Goal: Information Seeking & Learning: Learn about a topic

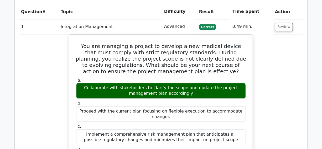
scroll to position [574, 0]
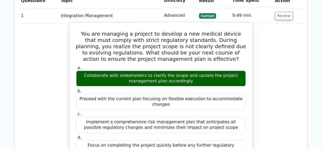
click at [161, 31] on h5 "You are managing a project to develop a new medical device that must comply wit…" at bounding box center [161, 47] width 171 height 32
copy h5 "defined"
click at [179, 31] on h5 "You are managing a project to develop a new medical device that must comply wit…" at bounding box center [161, 47] width 171 height 32
click at [114, 31] on h5 "You are managing a project to develop a new medical device that must comply wit…" at bounding box center [161, 47] width 171 height 32
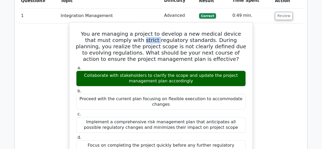
click at [114, 31] on h5 "You are managing a project to develop a new medical device that must comply wit…" at bounding box center [161, 47] width 171 height 32
copy h5 "strict"
click at [135, 31] on h5 "You are managing a project to develop a new medical device that must comply wit…" at bounding box center [161, 47] width 171 height 32
click at [134, 31] on h5 "You are managing a project to develop a new medical device that must comply wit…" at bounding box center [161, 47] width 171 height 32
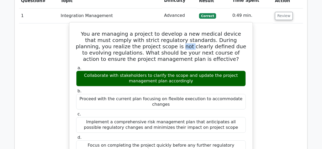
copy h5 "not"
click at [145, 31] on h5 "You are managing a project to develop a new medical device that must comply wit…" at bounding box center [161, 47] width 171 height 32
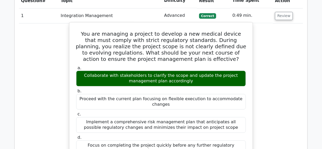
click at [161, 31] on h5 "You are managing a project to develop a new medical device that must comply wit…" at bounding box center [161, 47] width 171 height 32
copy h5 "defined"
click at [179, 31] on h5 "You are managing a project to develop a new medical device that must comply wit…" at bounding box center [161, 47] width 171 height 32
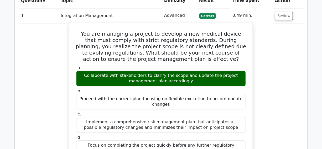
drag, startPoint x: 179, startPoint y: 27, endPoint x: 194, endPoint y: 22, distance: 16.1
click at [194, 31] on h5 "You are managing a project to develop a new medical device that must comply wit…" at bounding box center [161, 47] width 171 height 32
click at [198, 31] on h5 "You are managing a project to develop a new medical device that must comply wit…" at bounding box center [161, 47] width 171 height 32
click at [226, 31] on h5 "You are managing a project to develop a new medical device that must comply wit…" at bounding box center [161, 47] width 171 height 32
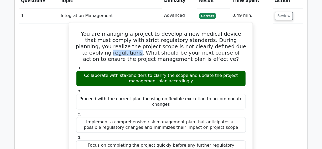
click at [226, 31] on h5 "You are managing a project to develop a new medical device that must comply wit…" at bounding box center [161, 47] width 171 height 32
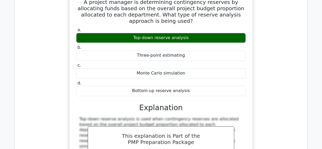
scroll to position [5786, 0]
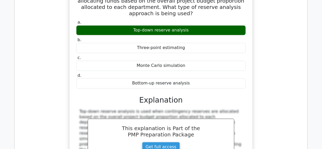
drag, startPoint x: 73, startPoint y: 11, endPoint x: 76, endPoint y: 61, distance: 50.3
copy div "In a project management scenario, when the task is complex and the team has var…"
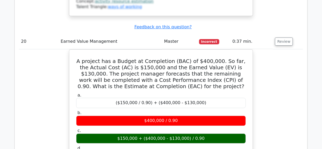
scroll to position [6210, 0]
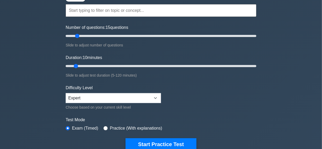
type input "30"
click at [108, 66] on input "Duration: 10 minutes" at bounding box center [161, 66] width 191 height 6
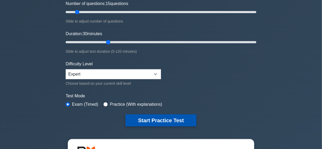
click at [168, 118] on button "Start Practice Test" at bounding box center [161, 121] width 71 height 12
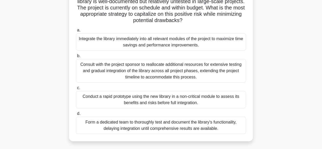
scroll to position [72, 0]
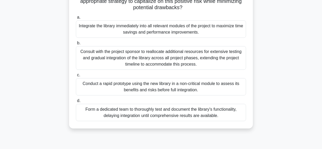
click at [86, 88] on div "Conduct a rapid prototype using the new library in a non-critical module to ass…" at bounding box center [161, 86] width 170 height 17
click at [76, 77] on input "c. Conduct a rapid prototype using the new library in a non-critical module to …" at bounding box center [76, 75] width 0 height 3
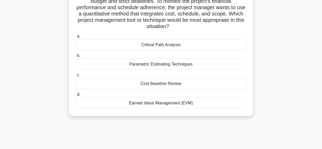
scroll to position [24, 0]
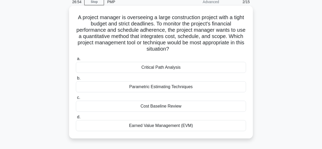
drag, startPoint x: 78, startPoint y: 17, endPoint x: 176, endPoint y: 72, distance: 112.0
click at [220, 135] on div "A project manager is overseeing a large construction project with a tight budge…" at bounding box center [161, 72] width 180 height 129
copy div "A project manager is overseeing a large construction project with a tight budge…"
click at [200, 50] on h5 "A project manager is overseeing a large construction project with a tight budge…" at bounding box center [160, 33] width 171 height 38
click at [176, 50] on icon ".spinner_0XTQ{transform-origin:center;animation:spinner_y6GP .75s linear infini…" at bounding box center [172, 49] width 6 height 6
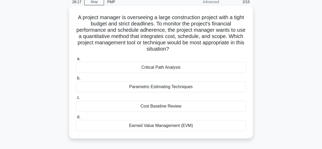
click at [200, 49] on h5 "A project manager is overseeing a large construction project with a tight budge…" at bounding box center [160, 33] width 171 height 38
click at [124, 127] on div "Earned Value Management (EVM)" at bounding box center [161, 125] width 170 height 11
click at [76, 119] on input "d. Earned Value Management (EVM)" at bounding box center [76, 117] width 0 height 3
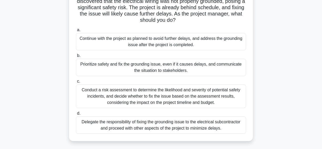
scroll to position [72, 0]
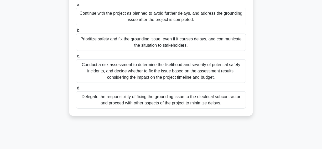
click at [95, 48] on div "Prioritize safety and fix the grounding issue, even if it causes delays, and co…" at bounding box center [161, 42] width 170 height 17
click at [76, 32] on input "b. Prioritize safety and fix the grounding issue, even if it causes delays, and…" at bounding box center [76, 30] width 0 height 3
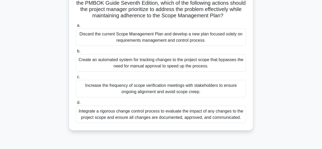
scroll to position [119, 0]
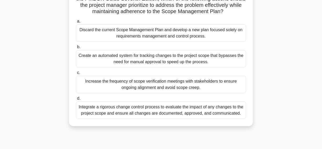
click at [95, 92] on div "Increase the frequency of scope verification meetings with stakeholders to ensu…" at bounding box center [161, 84] width 170 height 17
click at [76, 75] on input "c. Increase the frequency of scope verification meetings with stakeholders to e…" at bounding box center [76, 72] width 0 height 3
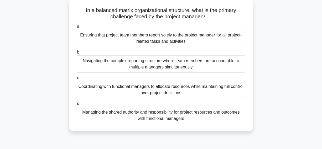
scroll to position [24, 0]
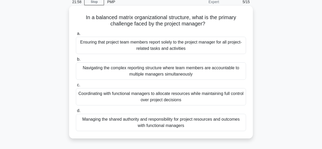
drag, startPoint x: 80, startPoint y: 18, endPoint x: 206, endPoint y: 122, distance: 163.9
click at [208, 124] on div "In a balanced matrix organizational structure, what is the primary challenge fa…" at bounding box center [161, 72] width 180 height 129
copy div "In a balanced matrix organizational structure, what is the primary challenge fa…"
click at [210, 22] on icon at bounding box center [208, 23] width 6 height 6
click at [112, 124] on div "Managing the shared authority and responsibility for project resources and outc…" at bounding box center [161, 122] width 170 height 17
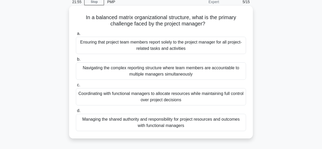
click at [76, 113] on input "d. Managing the shared authority and responsibility for project resources and o…" at bounding box center [76, 110] width 0 height 3
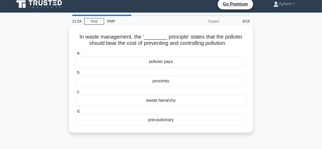
scroll to position [0, 0]
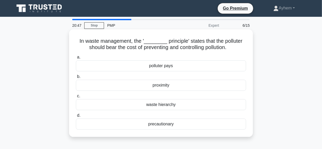
drag, startPoint x: 78, startPoint y: 41, endPoint x: 172, endPoint y: 105, distance: 113.7
click at [209, 128] on div "In waste management, the '________ principle' states that the polluter should b…" at bounding box center [161, 84] width 180 height 104
copy div "In waste management, the '________ principle' states that the polluter should b…"
click at [164, 42] on h5 "In waste management, the '________ principle' states that the polluter should b…" at bounding box center [160, 44] width 171 height 13
click at [138, 68] on div "polluter pays" at bounding box center [161, 65] width 170 height 11
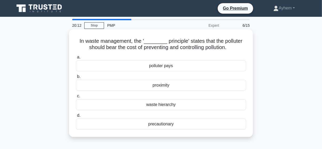
click at [76, 59] on input "a. polluter pays" at bounding box center [76, 57] width 0 height 3
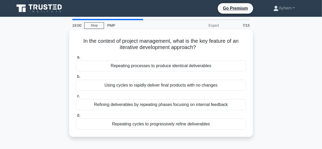
click at [102, 125] on div "Repeating cycles to progressively refine deliverables" at bounding box center [161, 124] width 170 height 11
click at [76, 118] on input "d. Repeating cycles to progressively refine deliverables" at bounding box center [76, 115] width 0 height 3
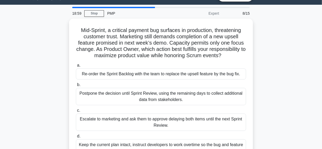
scroll to position [24, 0]
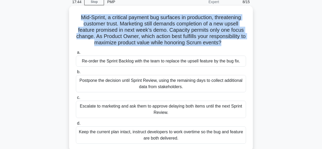
drag, startPoint x: 78, startPoint y: 17, endPoint x: 224, endPoint y: 42, distance: 148.0
click at [224, 42] on h5 "Mid-Sprint, a critical payment bug surfaces in production, threatening customer…" at bounding box center [160, 30] width 171 height 32
copy h5 "Mid-Sprint, a critical payment bug surfaces in production, threatening customer…"
click at [100, 20] on h5 "Mid-Sprint, a critical payment bug surfaces in production, threatening customer…" at bounding box center [160, 30] width 171 height 32
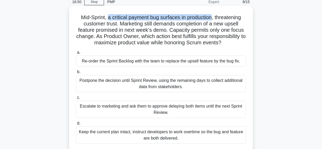
drag, startPoint x: 107, startPoint y: 18, endPoint x: 210, endPoint y: 19, distance: 103.4
click at [213, 19] on h5 "Mid-Sprint, a critical payment bug surfaces in production, threatening customer…" at bounding box center [160, 30] width 171 height 32
copy h5 "a critical payment bug surfaces in production"
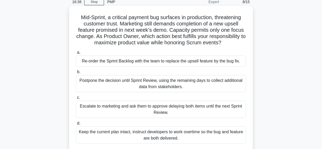
click at [169, 26] on h5 "Mid-Sprint, a critical payment bug surfaces in production, threatening customer…" at bounding box center [160, 30] width 171 height 32
click at [231, 24] on h5 "Mid-Sprint, a critical payment bug surfaces in production, threatening customer…" at bounding box center [160, 30] width 171 height 32
copy h5 "upsell"
click at [94, 62] on div "Re-order the Sprint Backlog with the team to replace the upsell feature by the …" at bounding box center [161, 61] width 170 height 11
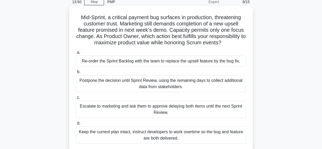
click at [76, 54] on input "a. Re-order the Sprint Backlog with the team to replace the upsell feature by t…" at bounding box center [76, 52] width 0 height 3
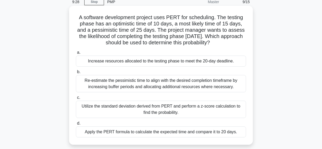
scroll to position [48, 0]
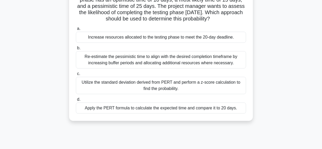
click at [99, 87] on div "Utilize the standard deviation derived from PERT and perform a z-score calculat…" at bounding box center [161, 85] width 170 height 17
click at [76, 76] on input "c. Utilize the standard deviation derived from PERT and perform a z-score calcu…" at bounding box center [76, 73] width 0 height 3
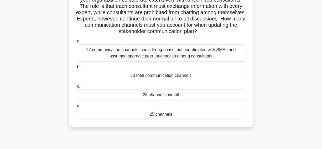
click at [119, 115] on div "25 channels" at bounding box center [161, 114] width 170 height 11
click at [76, 108] on input "d. 25 channels" at bounding box center [76, 105] width 0 height 3
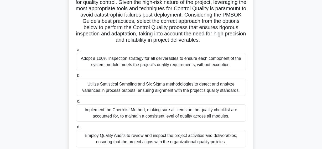
scroll to position [95, 0]
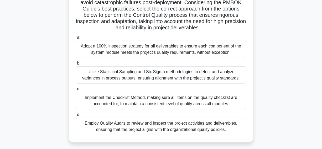
click at [86, 58] on div "Adopt a 100% inspection strategy for all deliverables to ensure each component …" at bounding box center [161, 49] width 170 height 17
click at [76, 39] on input "a. Adopt a 100% inspection strategy for all deliverables to ensure each compone…" at bounding box center [76, 37] width 0 height 3
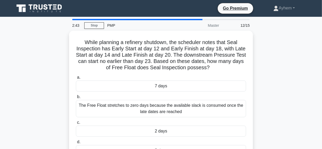
scroll to position [24, 0]
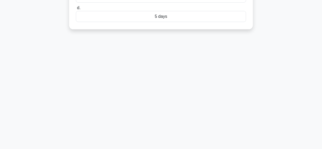
drag, startPoint x: 77, startPoint y: 16, endPoint x: 197, endPoint y: 129, distance: 164.9
click at [225, 149] on html "Go Premium Ayhem" at bounding box center [161, 8] width 322 height 284
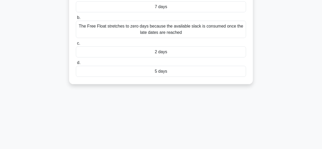
scroll to position [15, 0]
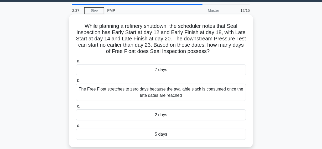
copy div "While planning a refinery shutdown, the scheduler notes that Seal Inspection ha…"
click at [217, 51] on h5 "While planning a refinery shutdown, the scheduler notes that Seal Inspection ha…" at bounding box center [160, 39] width 171 height 32
click at [217, 45] on h5 "While planning a refinery shutdown, the scheduler notes that Seal Inspection ha…" at bounding box center [160, 39] width 171 height 32
click at [139, 136] on div "5 days" at bounding box center [161, 134] width 170 height 11
click at [76, 128] on input "d. 5 days" at bounding box center [76, 125] width 0 height 3
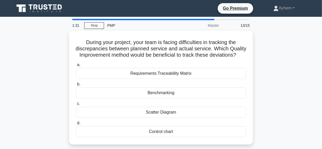
scroll to position [24, 0]
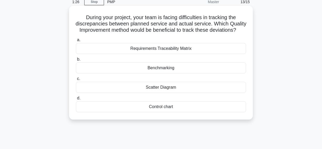
click at [129, 113] on div "Control chart" at bounding box center [161, 107] width 170 height 11
click at [76, 100] on input "d. Control chart" at bounding box center [76, 98] width 0 height 3
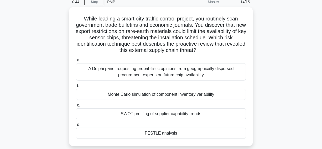
scroll to position [48, 0]
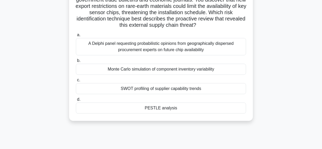
click at [124, 110] on div "PESTLE analysis" at bounding box center [161, 108] width 170 height 11
click at [76, 102] on input "d. PESTLE analysis" at bounding box center [76, 99] width 0 height 3
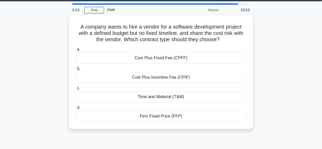
scroll to position [24, 0]
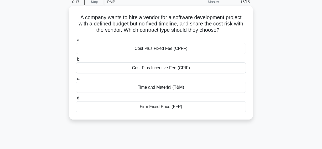
click at [114, 70] on div "Cost Plus Incentive Fee (CPIF)" at bounding box center [161, 68] width 170 height 11
click at [76, 61] on input "b. Cost Plus Incentive Fee (CPIF)" at bounding box center [76, 59] width 0 height 3
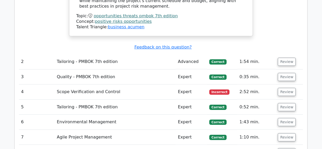
scroll to position [884, 0]
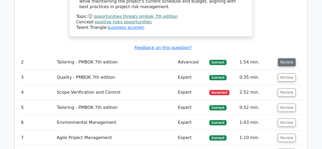
click at [285, 58] on button "Review" at bounding box center [287, 62] width 18 height 8
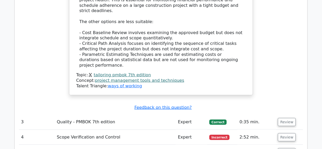
scroll to position [1123, 0]
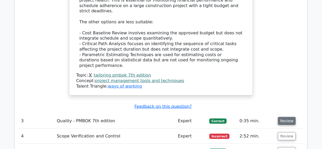
click at [290, 117] on button "Review" at bounding box center [287, 121] width 18 height 8
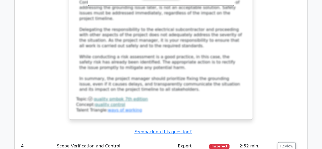
scroll to position [1482, 0]
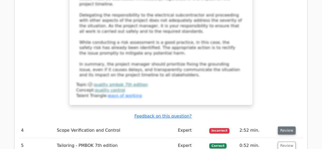
click at [287, 127] on button "Review" at bounding box center [287, 131] width 18 height 8
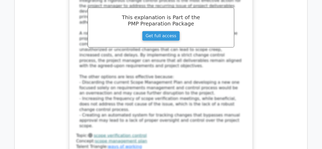
scroll to position [1912, 0]
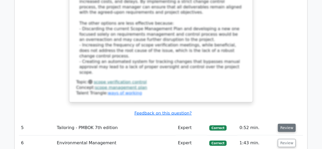
drag, startPoint x: 285, startPoint y: 25, endPoint x: 287, endPoint y: 35, distance: 10.5
click at [285, 124] on button "Review" at bounding box center [287, 128] width 18 height 8
click at [287, 139] on button "Review" at bounding box center [287, 143] width 18 height 8
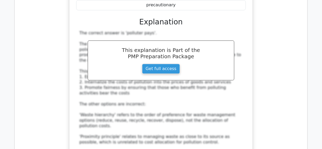
scroll to position [2414, 0]
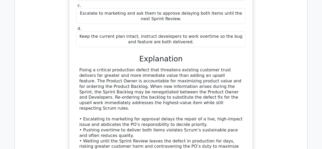
scroll to position [2940, 0]
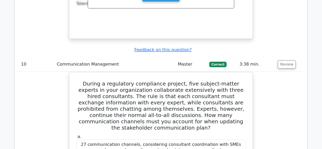
scroll to position [3347, 0]
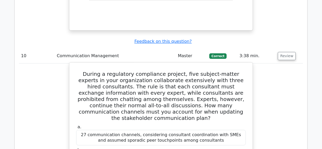
drag, startPoint x: 78, startPoint y: 34, endPoint x: 87, endPoint y: 59, distance: 26.0
copy div "Communication channels are counted for every permitted pair of stakeholders. 1.…"
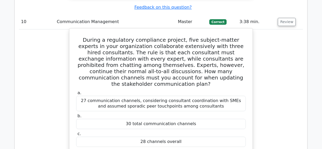
scroll to position [3466, 0]
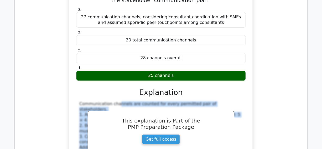
drag, startPoint x: 284, startPoint y: 23, endPoint x: 287, endPoint y: 38, distance: 15.2
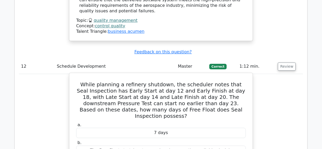
scroll to position [4231, 0]
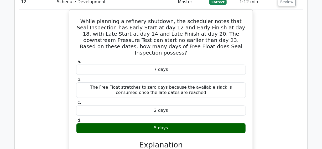
drag, startPoint x: 284, startPoint y: 36, endPoint x: 287, endPoint y: 47, distance: 12.1
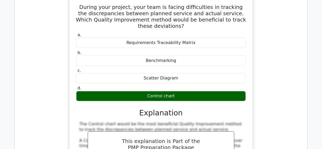
scroll to position [4542, 0]
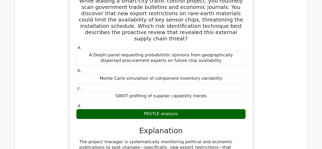
scroll to position [4973, 0]
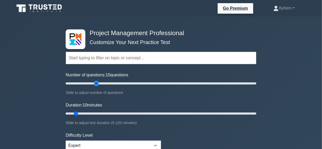
click at [97, 84] on input "Number of questions: 10 questions" at bounding box center [161, 83] width 191 height 6
type input "30"
click at [92, 84] on input "Number of questions: 30 questions" at bounding box center [161, 83] width 191 height 6
type input "50"
click at [139, 113] on input "Duration: 10 minutes" at bounding box center [161, 114] width 191 height 6
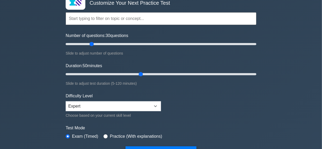
scroll to position [48, 0]
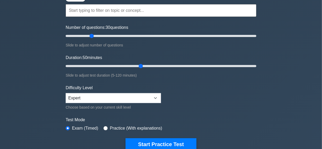
drag, startPoint x: 151, startPoint y: 143, endPoint x: 87, endPoint y: 60, distance: 105.0
click at [149, 142] on button "Start Practice Test" at bounding box center [161, 145] width 71 height 12
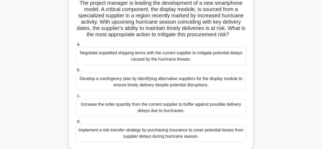
scroll to position [48, 0]
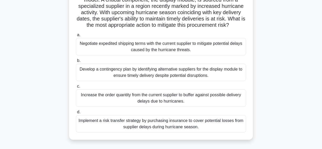
click at [87, 75] on div "Develop a contingency plan by identifying alternative suppliers for the display…" at bounding box center [161, 72] width 170 height 17
click at [76, 63] on input "b. Develop a contingency plan by identifying alternative suppliers for the disp…" at bounding box center [76, 60] width 0 height 3
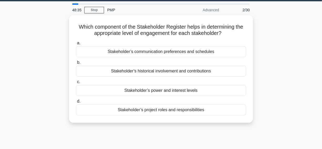
scroll to position [24, 0]
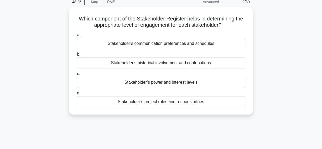
drag, startPoint x: 74, startPoint y: 17, endPoint x: 234, endPoint y: 117, distance: 187.9
click at [234, 117] on div "Which component of the Stakeholder Register helps in determining the appropriat…" at bounding box center [161, 64] width 300 height 114
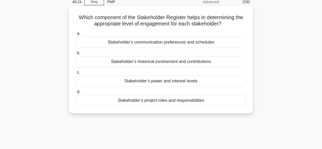
copy div "Which component of the Stakeholder Register helps in determining the appropriat…"
click at [228, 24] on icon ".spinner_0XTQ{transform-origin:center;animation:spinner_y6GP .75s linear infini…" at bounding box center [225, 24] width 6 height 6
click at [111, 82] on div "Stakeholder’s power and interest levels" at bounding box center [161, 81] width 170 height 11
click at [76, 74] on input "c. Stakeholder’s power and interest levels" at bounding box center [76, 72] width 0 height 3
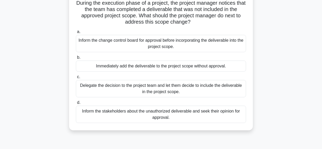
scroll to position [48, 0]
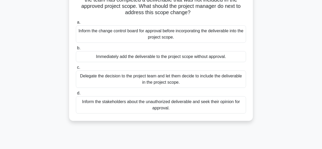
click at [95, 38] on div "Inform the change control board for approval before incorporating the deliverab…" at bounding box center [161, 34] width 170 height 17
click at [76, 24] on input "a. Inform the change control board for approval before incorporating the delive…" at bounding box center [76, 22] width 0 height 3
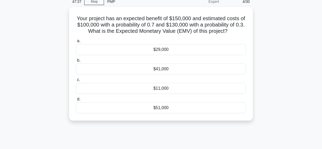
scroll to position [0, 0]
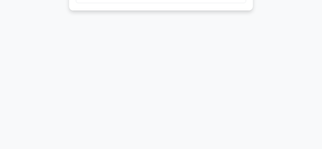
drag, startPoint x: 74, startPoint y: 41, endPoint x: 202, endPoint y: 126, distance: 153.5
click at [224, 145] on div "46:07 Stop PMP Expert 4/30 Your project has an expected benefit of $150,000 and…" at bounding box center [161, 16] width 300 height 263
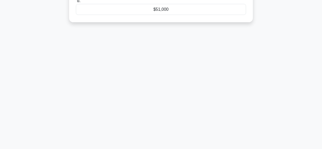
scroll to position [15, 0]
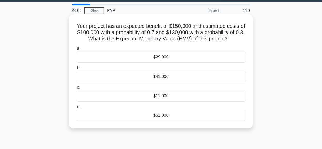
copy div "Your project has an expected benefit of $150,000 and estimated costs of $100,00…"
click at [234, 39] on icon ".spinner_0XTQ{transform-origin:center;animation:spinner_y6GP .75s linear infini…" at bounding box center [231, 39] width 6 height 6
click at [134, 78] on div "$41,000" at bounding box center [161, 76] width 170 height 11
click at [76, 70] on input "b. $41,000" at bounding box center [76, 68] width 0 height 3
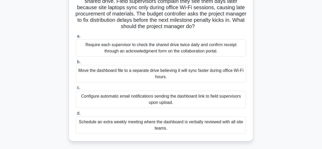
scroll to position [72, 0]
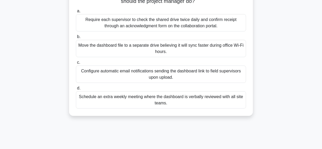
drag, startPoint x: 47, startPoint y: 68, endPoint x: 183, endPoint y: 81, distance: 136.8
click at [183, 81] on div "During a city infrastructure project, weekly dashboards are posted on the share…" at bounding box center [161, 41] width 300 height 165
copy div "Configure automatic email notifications sending the dashboard link to field sup…"
click at [199, 2] on icon at bounding box center [197, 1] width 4 height 6
click at [93, 76] on div "Configure automatic email notifications sending the dashboard link to field sup…" at bounding box center [161, 74] width 170 height 17
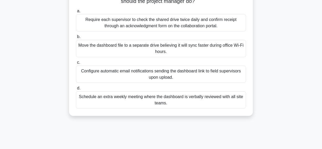
click at [76, 64] on input "c. Configure automatic email notifications sending the dashboard link to field …" at bounding box center [76, 62] width 0 height 3
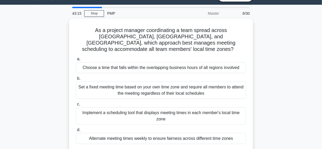
scroll to position [24, 0]
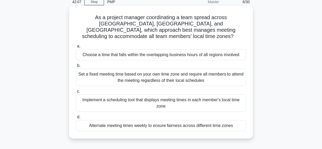
click at [81, 50] on div "Choose a time that falls within the overlapping business hours of all regions i…" at bounding box center [161, 54] width 170 height 11
click at [76, 48] on input "a. Choose a time that falls within the overlapping business hours of all region…" at bounding box center [76, 46] width 0 height 3
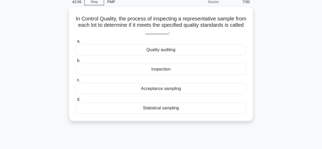
scroll to position [0, 0]
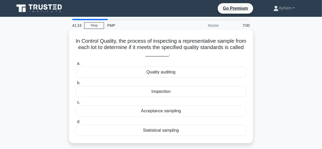
drag, startPoint x: 77, startPoint y: 41, endPoint x: 161, endPoint y: 66, distance: 88.2
click at [215, 129] on div "In Control Quality, the process of inspecting a representative sample from each…" at bounding box center [161, 87] width 180 height 110
copy div "In Control Quality, the process of inspecting a representative sample from each…"
click at [183, 53] on h5 "In Control Quality, the process of inspecting a representative sample from each…" at bounding box center [160, 47] width 171 height 19
click at [130, 112] on div "Acceptance sampling" at bounding box center [161, 111] width 170 height 11
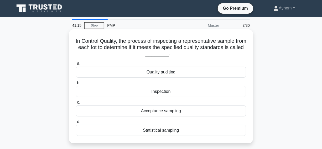
click at [76, 104] on input "c. Acceptance sampling" at bounding box center [76, 102] width 0 height 3
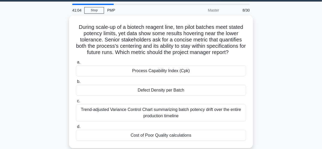
scroll to position [24, 0]
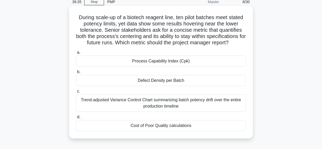
click at [123, 63] on div "Process Capability Index (Cpk)" at bounding box center [161, 61] width 170 height 11
click at [76, 54] on input "a. Process Capability Index (Cpk)" at bounding box center [76, 52] width 0 height 3
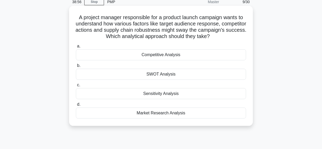
click at [119, 93] on div "Sensitivity Analysis" at bounding box center [161, 93] width 170 height 11
click at [76, 87] on input "c. Sensitivity Analysis" at bounding box center [76, 85] width 0 height 3
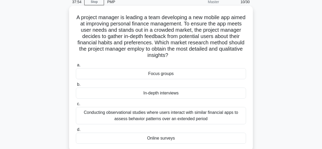
click at [122, 74] on div "Focus groups" at bounding box center [161, 73] width 170 height 11
click at [76, 67] on input "a. Focus groups" at bounding box center [76, 65] width 0 height 3
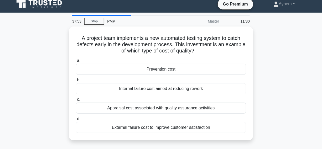
scroll to position [0, 0]
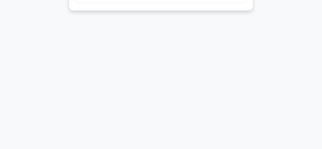
drag, startPoint x: 75, startPoint y: 40, endPoint x: 234, endPoint y: 135, distance: 184.8
click at [255, 149] on main "37:20 Stop PMP Master 11/30 A project team implements a new automated testing s…" at bounding box center [161, 15] width 322 height 267
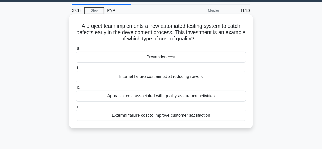
copy div "A project team implements a new automated testing system to catch defects early…"
click at [201, 37] on icon ".spinner_0XTQ{transform-origin:center;animation:spinner_y6GP .75s linear infini…" at bounding box center [198, 39] width 6 height 6
click at [135, 59] on div "Prevention cost" at bounding box center [161, 57] width 170 height 11
click at [76, 50] on input "a. Prevention cost" at bounding box center [76, 48] width 0 height 3
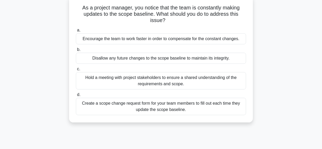
scroll to position [24, 0]
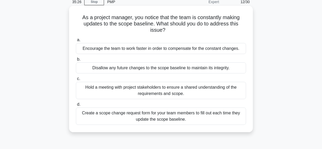
click at [97, 91] on div "Hold a meeting with project stakeholders to ensure a shared understanding of th…" at bounding box center [161, 90] width 170 height 17
click at [76, 81] on input "c. Hold a meeting with project stakeholders to ensure a shared understanding of…" at bounding box center [76, 78] width 0 height 3
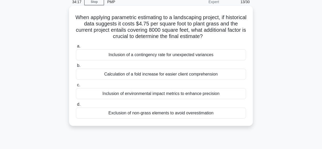
drag, startPoint x: 36, startPoint y: 77, endPoint x: 235, endPoint y: 76, distance: 199.6
click at [235, 76] on div "When applying parametric estimating to a landscaping project, if historical dat…" at bounding box center [161, 70] width 300 height 127
copy div "Calculation of a fold increase for easier client comprehension"
click at [209, 36] on icon ".spinner_0XTQ{transform-origin:center;animation:spinner_y6GP .75s linear infini…" at bounding box center [206, 37] width 6 height 6
click at [141, 56] on div "Inclusion of a contingency rate for unexpected variances" at bounding box center [161, 54] width 170 height 11
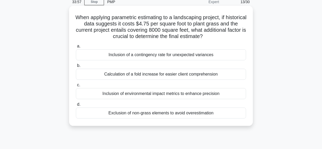
click at [84, 59] on div "Inclusion of a contingency rate for unexpected variances" at bounding box center [161, 54] width 170 height 11
click at [76, 48] on input "a. Inclusion of a contingency rate for unexpected variances" at bounding box center [76, 46] width 0 height 3
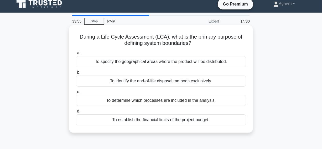
scroll to position [0, 0]
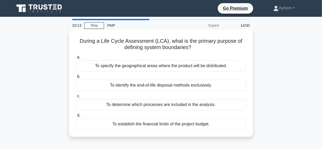
click at [83, 103] on div "To determine which processes are included in the analysis." at bounding box center [161, 104] width 170 height 11
click at [76, 98] on input "c. To determine which processes are included in the analysis." at bounding box center [76, 96] width 0 height 3
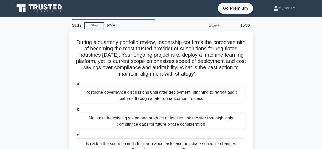
scroll to position [24, 0]
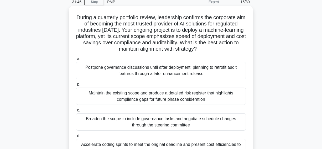
click at [96, 48] on h5 "During a quarterly portfolio review, leadership confirms the corporate aim of b…" at bounding box center [160, 33] width 171 height 38
copy h5 "auditability"
click at [133, 50] on h5 "During a quarterly portfolio review, leadership confirms the corporate aim of b…" at bounding box center [160, 33] width 171 height 38
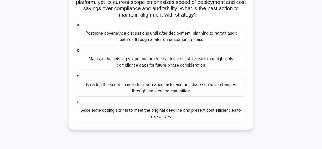
scroll to position [48, 0]
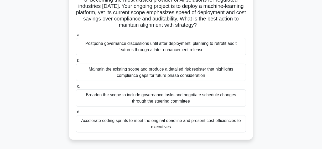
click at [103, 79] on div "Maintain the existing scope and produce a detailed risk register that highlight…" at bounding box center [161, 72] width 170 height 17
click at [76, 63] on input "b. Maintain the existing scope and produce a detailed risk register that highli…" at bounding box center [76, 60] width 0 height 3
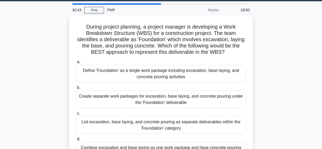
scroll to position [24, 0]
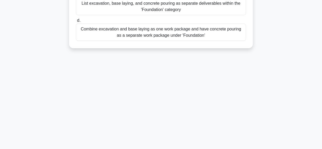
drag, startPoint x: 83, startPoint y: 18, endPoint x: 236, endPoint y: 134, distance: 192.0
click at [253, 149] on html "Go Premium Ayhem" at bounding box center [161, 8] width 322 height 284
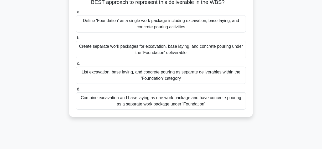
scroll to position [15, 0]
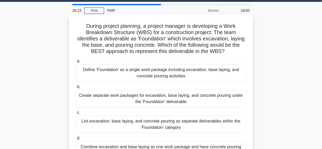
copy div "During project planning, a project manager is developing a Work Breakdown Struc…"
click at [230, 28] on h5 "During project planning, a project manager is developing a Work Breakdown Struc…" at bounding box center [160, 39] width 171 height 32
click at [109, 101] on div "Create separate work packages for excavation, base laying, and concrete pouring…" at bounding box center [161, 98] width 170 height 17
click at [76, 89] on input "b. Create separate work packages for excavation, base laying, and concrete pour…" at bounding box center [76, 86] width 0 height 3
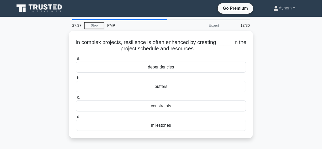
scroll to position [0, 0]
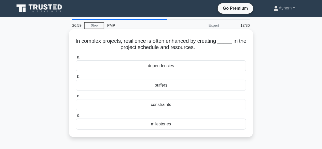
click at [133, 42] on h5 "In complex projects, resilience is often enhanced by creating _____ in the proj…" at bounding box center [160, 44] width 171 height 13
copy h5 "resilience"
click at [140, 106] on div "constraints" at bounding box center [161, 104] width 170 height 11
click at [76, 98] on input "c. constraints" at bounding box center [76, 96] width 0 height 3
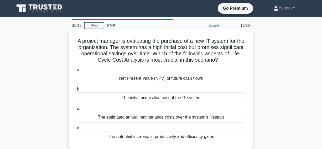
scroll to position [24, 0]
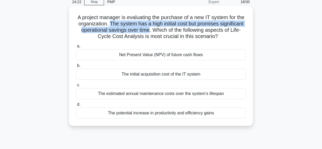
drag, startPoint x: 109, startPoint y: 23, endPoint x: 144, endPoint y: 31, distance: 35.2
click at [149, 32] on h5 "A project manager is evaluating the purchase of a new IT system for the organiz…" at bounding box center [160, 27] width 171 height 26
copy h5 "The system has a high initial cost but promises significant operational savings…"
click at [156, 24] on h5 "A project manager is evaluating the purchase of a new IT system for the organiz…" at bounding box center [160, 27] width 171 height 26
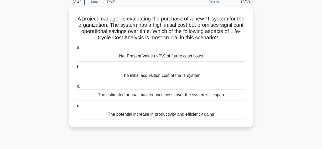
drag, startPoint x: 74, startPoint y: 17, endPoint x: 161, endPoint y: 43, distance: 91.2
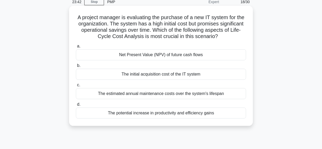
click at [275, 123] on div "A project manager is evaluating the purchase of a new IT system for the organiz…" at bounding box center [161, 70] width 300 height 127
click at [224, 38] on icon ".spinner_0XTQ{transform-origin:center;animation:spinner_y6GP .75s linear infini…" at bounding box center [221, 37] width 6 height 6
click at [224, 34] on icon ".spinner_0XTQ{transform-origin:center;animation:spinner_y6GP .75s linear infini…" at bounding box center [221, 37] width 6 height 6
click at [101, 114] on div "The potential increase in productivity and efficiency gains" at bounding box center [161, 113] width 170 height 11
click at [76, 107] on input "d. The potential increase in productivity and efficiency gains" at bounding box center [76, 104] width 0 height 3
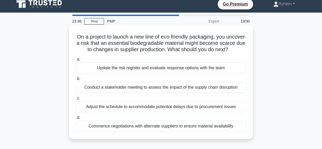
scroll to position [0, 0]
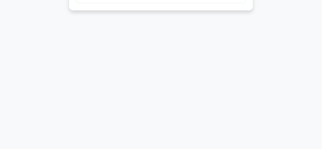
drag, startPoint x: 84, startPoint y: 41, endPoint x: 293, endPoint y: 156, distance: 238.6
click at [293, 149] on html "Go Premium Ayhem" at bounding box center [161, 8] width 322 height 284
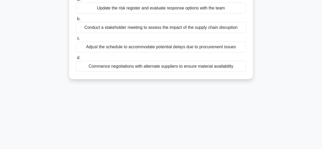
scroll to position [15, 0]
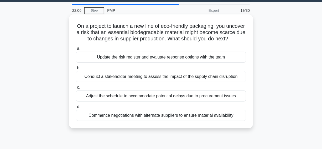
click at [177, 42] on h5 "On a project to launch a new line of eco-friendly packaging, you uncover a risk…" at bounding box center [160, 32] width 171 height 19
click at [91, 63] on div "Update the risk register and evaluate response options with the team" at bounding box center [161, 57] width 170 height 11
click at [76, 50] on input "a. Update the risk register and evaluate response options with the team" at bounding box center [76, 48] width 0 height 3
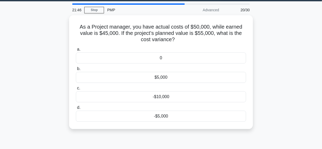
scroll to position [24, 0]
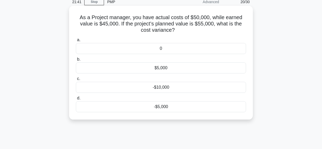
click at [132, 108] on div "-$5,000" at bounding box center [161, 107] width 170 height 11
click at [76, 100] on input "d. -$5,000" at bounding box center [76, 98] width 0 height 3
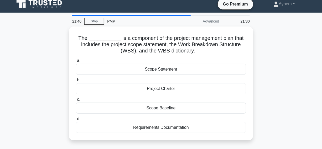
scroll to position [0, 0]
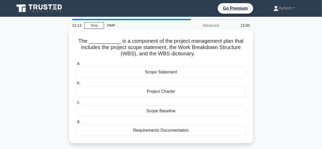
click at [131, 113] on div "Scope Baseline" at bounding box center [161, 111] width 170 height 11
click at [76, 104] on input "c. Scope Baseline" at bounding box center [76, 102] width 0 height 3
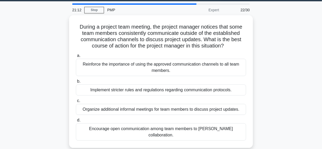
scroll to position [24, 0]
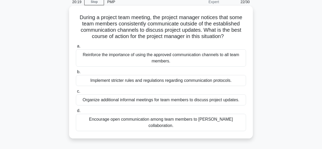
click at [82, 121] on div "Encourage open communication among team members to [PERSON_NAME] collaboration." at bounding box center [161, 122] width 170 height 17
click at [76, 113] on input "d. Encourage open communication among team members to foster collaboration." at bounding box center [76, 110] width 0 height 3
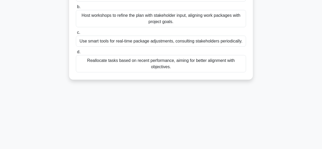
drag, startPoint x: 74, startPoint y: 17, endPoint x: 199, endPoint y: 156, distance: 187.0
click at [199, 149] on html "Go Premium Ayhem" at bounding box center [161, 8] width 322 height 284
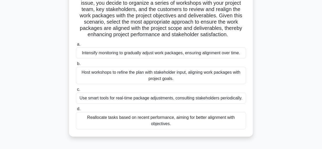
scroll to position [15, 0]
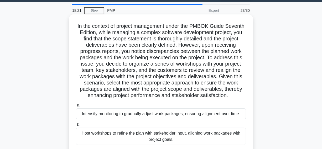
click at [235, 97] on icon ".spinner_0XTQ{transform-origin:center;animation:spinner_y6GP .75s linear infini…" at bounding box center [231, 96] width 6 height 6
click at [235, 95] on icon ".spinner_0XTQ{transform-origin:center;animation:spinner_y6GP .75s linear infini…" at bounding box center [231, 96] width 6 height 6
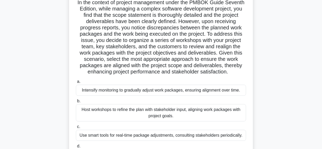
scroll to position [39, 0]
click at [94, 114] on div "Host workshops to refine the plan with stakeholder input, aligning work package…" at bounding box center [161, 112] width 170 height 17
click at [76, 103] on input "b. Host workshops to refine the plan with stakeholder input, aligning work pack…" at bounding box center [76, 100] width 0 height 3
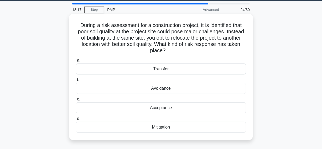
scroll to position [0, 0]
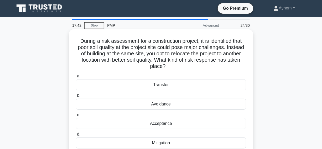
click at [115, 106] on div "Avoidance" at bounding box center [161, 104] width 170 height 11
click at [76, 98] on input "b. Avoidance" at bounding box center [76, 95] width 0 height 3
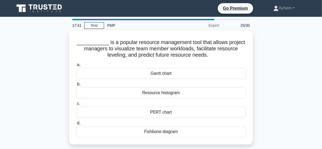
scroll to position [24, 0]
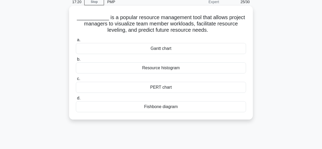
click at [108, 73] on div "Resource histogram" at bounding box center [161, 68] width 170 height 11
click at [76, 61] on input "b. Resource histogram" at bounding box center [76, 59] width 0 height 3
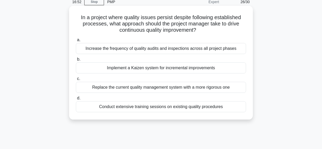
click at [96, 68] on div "Implement a Kaizen system for incremental improvements" at bounding box center [161, 68] width 170 height 11
click at [76, 61] on input "b. Implement a Kaizen system for incremental improvements" at bounding box center [76, 59] width 0 height 3
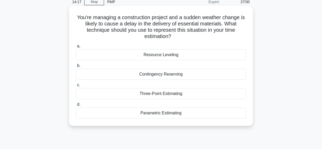
drag, startPoint x: 75, startPoint y: 17, endPoint x: 195, endPoint y: 110, distance: 152.3
click at [208, 118] on div "You're managing a construction project and a sudden weather change is likely to…" at bounding box center [161, 66] width 180 height 116
click at [180, 37] on h5 "You're managing a construction project and a sudden weather change is likely to…" at bounding box center [160, 27] width 171 height 26
click at [131, 95] on div "Three-Point Estimating" at bounding box center [161, 93] width 170 height 11
click at [76, 87] on input "c. Three-Point Estimating" at bounding box center [76, 85] width 0 height 3
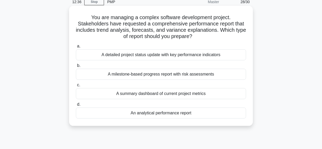
click at [92, 54] on div "A detailed project status update with key performance indicators" at bounding box center [161, 54] width 170 height 11
click at [76, 48] on input "a. A detailed project status update with key performance indicators" at bounding box center [76, 46] width 0 height 3
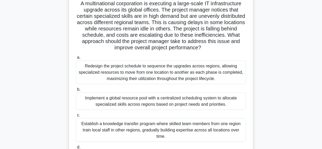
scroll to position [48, 0]
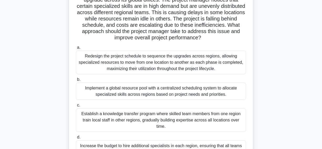
click at [87, 93] on div "Implement a global resource pool with a centralized scheduling system to alloca…" at bounding box center [161, 91] width 170 height 17
click at [76, 82] on input "b. Implement a global resource pool with a centralized scheduling system to all…" at bounding box center [76, 79] width 0 height 3
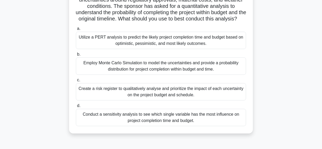
click at [92, 75] on div "Employ Monte Carlo Simulation to model the uncertainties and provide a probabil…" at bounding box center [161, 66] width 170 height 17
click at [76, 56] on input "b. Employ Monte Carlo Simulation to model the uncertainties and provide a proba…" at bounding box center [76, 54] width 0 height 3
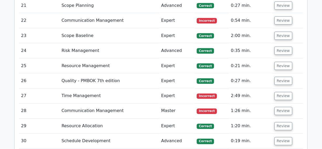
scroll to position [1243, 0]
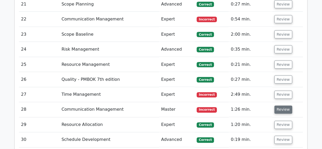
click at [283, 106] on button "Review" at bounding box center [284, 110] width 18 height 8
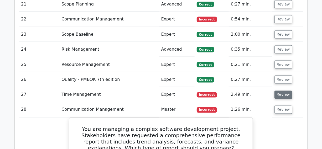
click at [284, 91] on button "Review" at bounding box center [284, 95] width 18 height 8
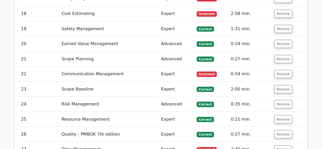
scroll to position [1195, 0]
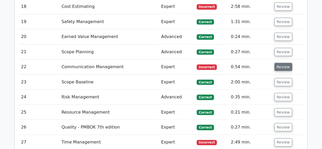
click at [283, 63] on button "Review" at bounding box center [284, 67] width 18 height 8
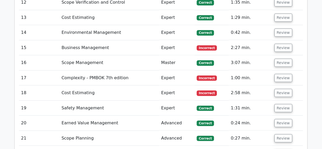
scroll to position [1100, 0]
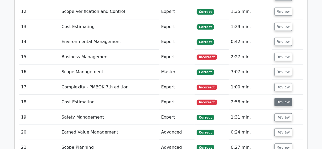
click at [281, 98] on button "Review" at bounding box center [284, 102] width 18 height 8
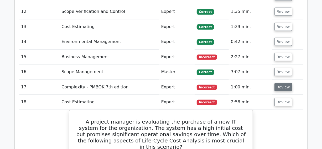
click at [284, 83] on button "Review" at bounding box center [284, 87] width 18 height 8
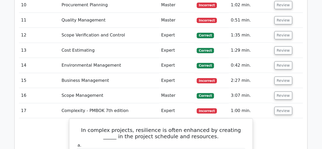
scroll to position [1076, 0]
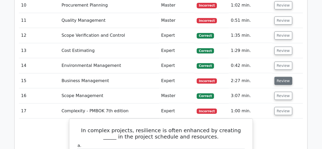
click at [283, 77] on button "Review" at bounding box center [284, 81] width 18 height 8
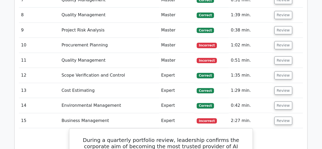
scroll to position [1028, 0]
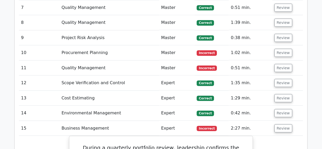
drag, startPoint x: 280, startPoint y: 36, endPoint x: 281, endPoint y: 32, distance: 3.3
click at [281, 64] on button "Review" at bounding box center [284, 68] width 18 height 8
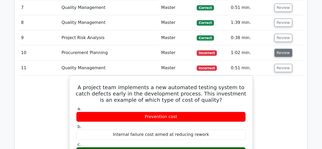
click at [283, 49] on button "Review" at bounding box center [284, 53] width 18 height 8
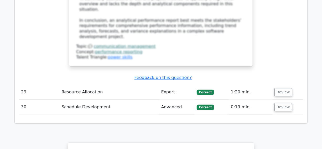
scroll to position [3703, 0]
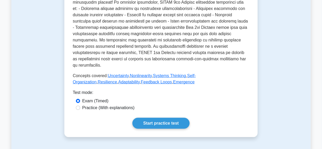
scroll to position [215, 0]
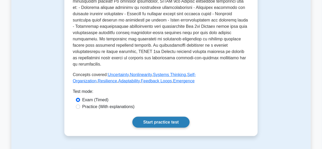
click at [164, 117] on link "Start practice test" at bounding box center [161, 122] width 57 height 11
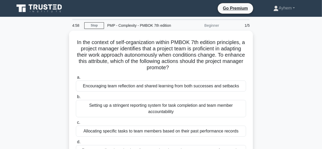
scroll to position [24, 0]
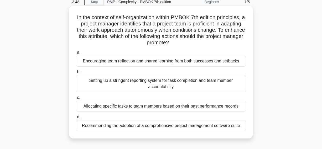
click at [104, 62] on div "Encouraging team reflection and shared learning from both successes and setbacks" at bounding box center [161, 61] width 170 height 11
click at [76, 54] on input "a. Encouraging team reflection and shared learning from both successes and setb…" at bounding box center [76, 52] width 0 height 3
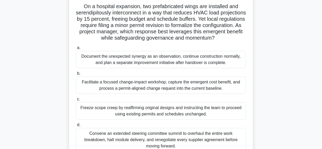
scroll to position [48, 0]
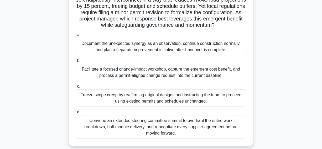
click at [85, 77] on div "Facilitate a focused change-impact workshop, capture the emergent cost benefit,…" at bounding box center [161, 72] width 170 height 17
click at [76, 63] on input "b. Facilitate a focused change-impact workshop, capture the emergent cost benef…" at bounding box center [76, 60] width 0 height 3
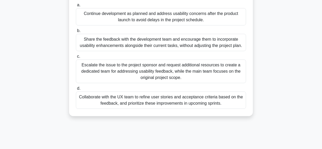
scroll to position [72, 0]
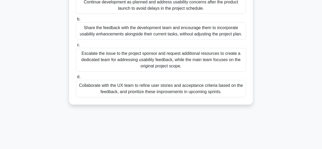
click at [85, 89] on div "Collaborate with the UX team to refine user stories and acceptance criteria bas…" at bounding box center [161, 88] width 170 height 17
click at [76, 79] on input "d. Collaborate with the UX team to refine user stories and acceptance criteria …" at bounding box center [76, 76] width 0 height 3
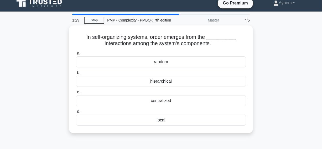
scroll to position [0, 0]
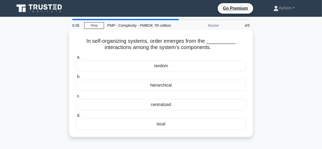
click at [115, 70] on div "random" at bounding box center [161, 65] width 170 height 11
click at [76, 59] on input "a. random" at bounding box center [76, 57] width 0 height 3
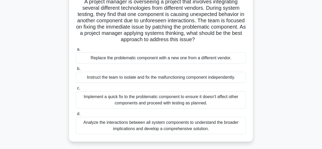
scroll to position [48, 0]
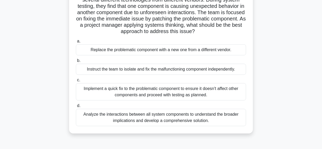
click at [93, 95] on div "Implement a quick fix to the problematic component to ensure it doesn't affect …" at bounding box center [161, 91] width 170 height 17
click at [76, 82] on input "c. Implement a quick fix to the problematic component to ensure it doesn't affe…" at bounding box center [76, 80] width 0 height 3
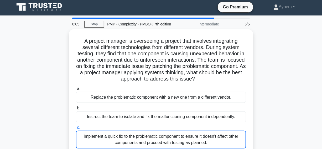
scroll to position [0, 0]
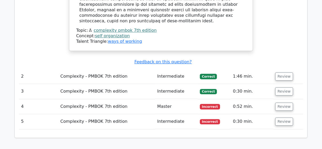
scroll to position [645, 0]
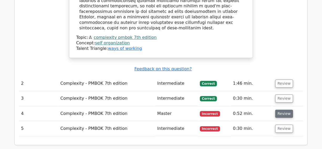
drag, startPoint x: 284, startPoint y: 68, endPoint x: 265, endPoint y: 69, distance: 18.5
click at [284, 110] on button "Review" at bounding box center [285, 114] width 18 height 8
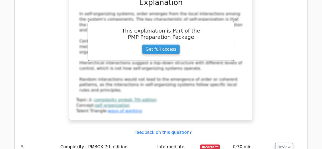
scroll to position [884, 0]
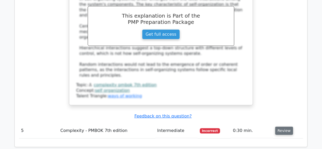
click at [283, 127] on button "Review" at bounding box center [285, 131] width 18 height 8
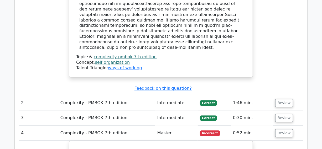
scroll to position [621, 0]
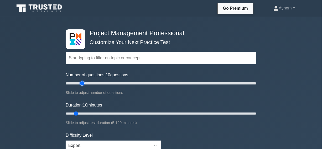
type input "20"
click at [82, 84] on input "Number of questions: 10 questions" at bounding box center [161, 83] width 191 height 6
click at [118, 114] on input "Duration: 35 minutes" at bounding box center [161, 114] width 191 height 6
type input "40"
click at [122, 114] on input "Duration: 35 minutes" at bounding box center [161, 114] width 191 height 6
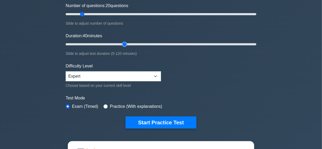
scroll to position [72, 0]
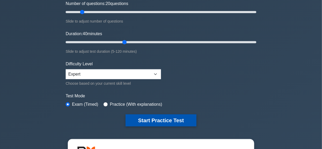
click at [159, 119] on button "Start Practice Test" at bounding box center [161, 121] width 71 height 12
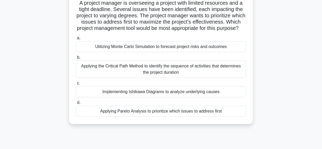
scroll to position [48, 0]
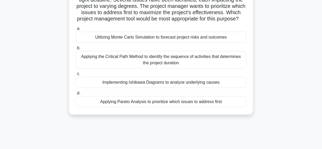
click at [109, 108] on div "Applying Pareto Analysis to prioritize which issues to address first" at bounding box center [161, 102] width 170 height 11
click at [76, 95] on input "d. Applying Pareto Analysis to prioritize which issues to address first" at bounding box center [76, 93] width 0 height 3
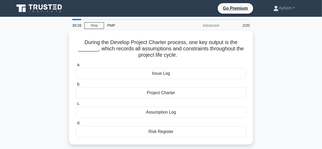
scroll to position [24, 0]
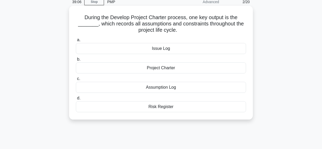
click at [107, 88] on div "Assumption Log" at bounding box center [161, 87] width 170 height 11
click at [76, 81] on input "c. Assumption Log" at bounding box center [76, 78] width 0 height 3
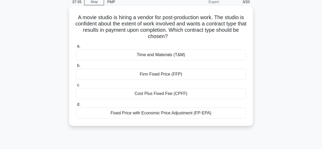
drag, startPoint x: 75, startPoint y: 17, endPoint x: 145, endPoint y: 42, distance: 74.2
click at [226, 114] on div "A movie studio is hiring a vendor for post-production work. The studio is confi…" at bounding box center [161, 66] width 180 height 116
copy div "A movie studio is hiring a vendor for post-production work. The studio is confi…"
click at [191, 36] on h5 "A movie studio is hiring a vendor for post-production work. The studio is confi…" at bounding box center [160, 27] width 171 height 26
click at [123, 75] on div "Firm Fixed Price (FFP)" at bounding box center [161, 74] width 170 height 11
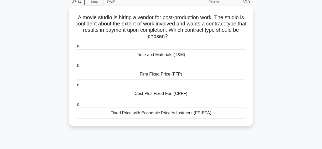
click at [76, 68] on input "b. Firm Fixed Price (FFP)" at bounding box center [76, 65] width 0 height 3
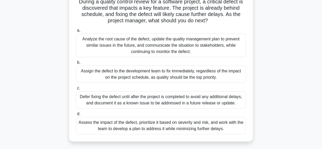
scroll to position [48, 0]
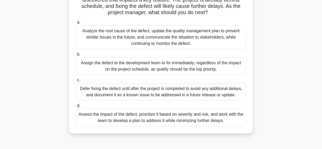
click at [83, 121] on div "Assess the impact of the defect, prioritize it based on severity and risk, and …" at bounding box center [161, 117] width 170 height 17
click at [76, 108] on input "d. Assess the impact of the defect, prioritize it based on severity and risk, a…" at bounding box center [76, 105] width 0 height 3
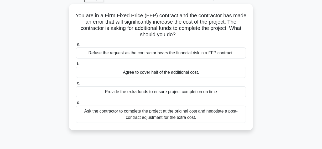
scroll to position [22, 0]
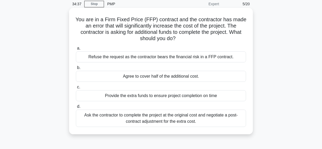
drag, startPoint x: 59, startPoint y: 115, endPoint x: 182, endPoint y: 121, distance: 123.2
click at [221, 124] on div "You are in a Firm Fixed Price (FFP) contract and the contractor has made an err…" at bounding box center [161, 75] width 300 height 133
copy div "Ask the contractor to complete the project at the original cost and negotiate a…"
click at [179, 39] on icon ".spinner_0XTQ{transform-origin:center;animation:spinner_y6GP .75s linear infini…" at bounding box center [179, 39] width 6 height 6
drag, startPoint x: 76, startPoint y: 20, endPoint x: 180, endPoint y: 62, distance: 112.1
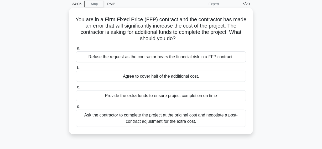
click at [221, 121] on div "You are in a Firm Fixed Price (FFP) contract and the contractor has made an err…" at bounding box center [161, 71] width 180 height 123
copy div "You are in a Firm Fixed Price (FFP) contract and the contractor has made an err…"
click at [184, 39] on h5 "You are in a Firm Fixed Price (FFP) contract and the contractor has made an err…" at bounding box center [160, 29] width 171 height 26
click at [182, 35] on h5 "You are in a Firm Fixed Price (FFP) contract and the contractor has made an err…" at bounding box center [160, 29] width 171 height 26
click at [83, 59] on div "Refuse the request as the contractor bears the financial risk in a FFP contract." at bounding box center [161, 57] width 170 height 11
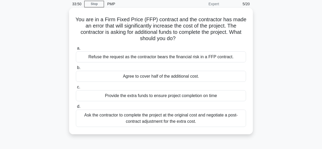
click at [76, 50] on input "a. Refuse the request as the contractor bears the financial risk in a FFP contr…" at bounding box center [76, 48] width 0 height 3
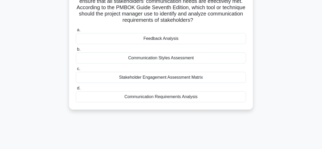
scroll to position [24, 0]
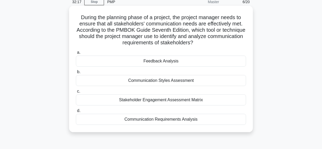
drag, startPoint x: 77, startPoint y: 18, endPoint x: 190, endPoint y: 68, distance: 123.6
click at [246, 128] on div "During the planning phase of a project, the project manager needs to ensure tha…" at bounding box center [161, 69] width 180 height 123
copy div "During the planning phase of a project, the project manager needs to ensure tha…"
click at [225, 41] on h5 "During the planning phase of a project, the project manager needs to ensure tha…" at bounding box center [160, 30] width 171 height 32
click at [132, 63] on div "Feedback Analysis" at bounding box center [161, 61] width 170 height 11
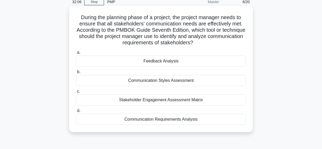
click at [76, 54] on input "a. Feedback Analysis" at bounding box center [76, 52] width 0 height 3
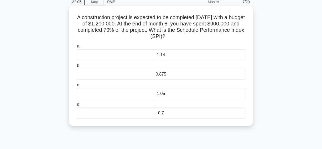
scroll to position [0, 0]
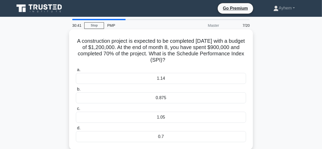
click at [150, 118] on div "1.05" at bounding box center [161, 117] width 170 height 11
click at [76, 111] on input "c. 1.05" at bounding box center [76, 108] width 0 height 3
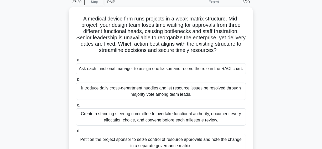
scroll to position [48, 0]
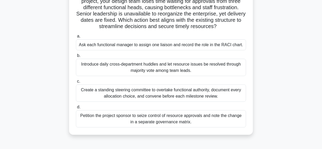
drag, startPoint x: 75, startPoint y: 46, endPoint x: 273, endPoint y: 49, distance: 197.8
click at [273, 49] on div "A medical device firm runs projects in a weak matrix structure. Mid-project, yo…" at bounding box center [161, 62] width 300 height 158
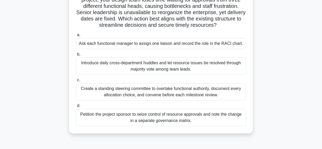
copy div "Ask each functional manager to assign one liaison and record the role in the RA…"
click at [232, 25] on h5 "A medical device firm runs projects in a weak matrix structure. Mid-project, yo…" at bounding box center [160, 9] width 171 height 38
drag, startPoint x: 56, startPoint y: 89, endPoint x: 234, endPoint y: 97, distance: 178.8
click at [234, 97] on div "A medical device firm runs projects in a weak matrix structure. Mid-project, yo…" at bounding box center [161, 62] width 300 height 158
copy div "Create a standing steering committee to overtake functional authority, document…"
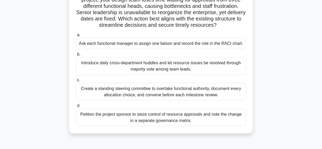
click at [223, 24] on icon ".spinner_0XTQ{transform-origin:center;animation:spinner_y6GP .75s linear infini…" at bounding box center [220, 25] width 6 height 6
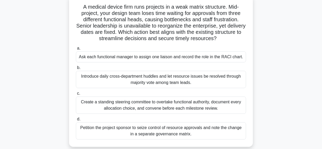
scroll to position [24, 0]
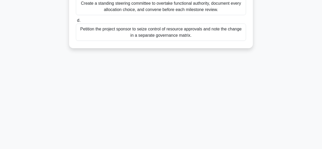
drag, startPoint x: 76, startPoint y: 16, endPoint x: 245, endPoint y: 131, distance: 204.3
click at [281, 149] on html "Go Premium Ayhem" at bounding box center [161, 8] width 322 height 284
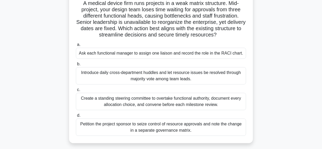
scroll to position [15, 0]
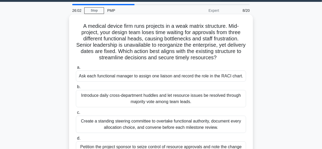
copy div "A medical device firm runs projects in a weak matrix structure. Mid-project, yo…"
click at [223, 58] on icon ".spinner_0XTQ{transform-origin:center;animation:spinner_y6GP .75s linear infini…" at bounding box center [220, 58] width 6 height 6
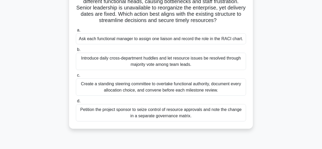
scroll to position [63, 0]
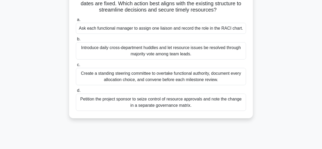
click at [130, 30] on div "Ask each functional manager to assign one liaison and record the role in the RA…" at bounding box center [161, 28] width 170 height 11
click at [76, 22] on input "a. Ask each functional manager to assign one liaison and record the role in the…" at bounding box center [76, 19] width 0 height 3
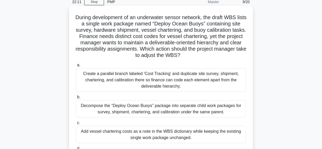
scroll to position [72, 0]
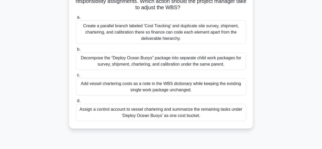
click at [105, 87] on div "Add vessel chartering costs as a note in the WBS dictionary while keeping the e…" at bounding box center [161, 86] width 170 height 17
click at [76, 77] on input "c. Add vessel chartering costs as a note in the WBS dictionary while keeping th…" at bounding box center [76, 75] width 0 height 3
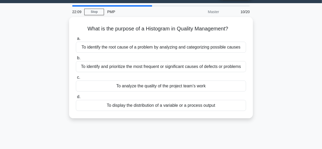
scroll to position [0, 0]
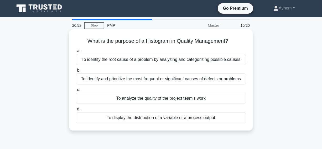
drag, startPoint x: 83, startPoint y: 42, endPoint x: 179, endPoint y: 65, distance: 98.4
click at [236, 119] on div "What is the purpose of a Histogram in Quality Management? .spinner_0XTQ{transfo…" at bounding box center [161, 80] width 180 height 97
copy div "What is the purpose of a Histogram in Quality Management? .spinner_0XTQ{transfo…"
click at [234, 42] on icon ".spinner_0XTQ{transform-origin:center;animation:spinner_y6GP .75s linear infini…" at bounding box center [232, 41] width 6 height 6
click at [97, 118] on div "To display the distribution of a variable or a process output" at bounding box center [161, 118] width 170 height 11
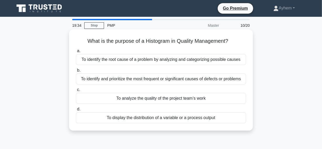
click at [76, 111] on input "d. To display the distribution of a variable or a process output" at bounding box center [76, 109] width 0 height 3
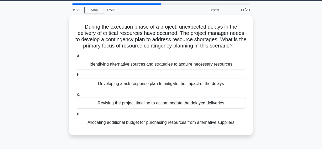
scroll to position [24, 0]
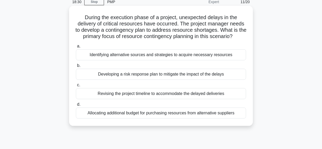
click at [83, 57] on div "Identifying alternative sources and strategies to acquire necessary resources" at bounding box center [161, 54] width 170 height 11
click at [76, 48] on input "a. Identifying alternative sources and strategies to acquire necessary resources" at bounding box center [76, 46] width 0 height 3
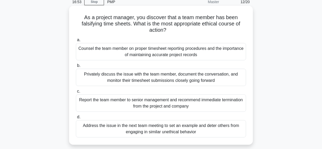
click at [84, 80] on div "Privately discuss the issue with the team member, document the conversation, an…" at bounding box center [161, 77] width 170 height 17
click at [76, 68] on input "b. Privately discuss the issue with the team member, document the conversation,…" at bounding box center [76, 65] width 0 height 3
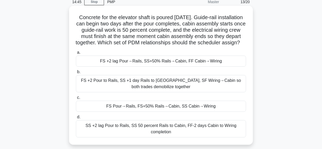
click at [92, 67] on div "FS +2 lag Pour→Rails, SS+50% Rails→Cabin, FF Cabin→Wiring" at bounding box center [161, 61] width 170 height 11
click at [76, 54] on input "a. FS +2 lag Pour→Rails, SS+50% Rails→Cabin, FF Cabin→Wiring" at bounding box center [76, 52] width 0 height 3
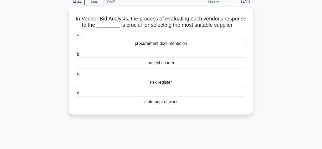
scroll to position [0, 0]
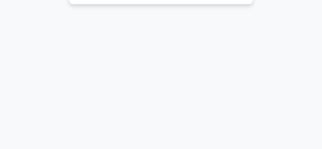
drag, startPoint x: 84, startPoint y: 40, endPoint x: 229, endPoint y: 144, distance: 178.1
click at [251, 149] on html "Go Premium Ayhem" at bounding box center [161, 8] width 322 height 284
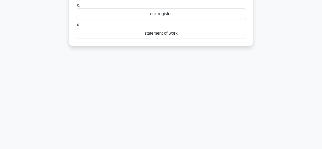
scroll to position [39, 0]
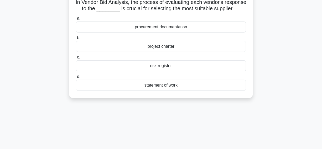
copy div "In Vendor Bid Analysis, the process of evaluating each vendor's response to the…"
click at [178, 12] on h5 "In Vendor Bid Analysis, the process of evaluating each vendor's response to the…" at bounding box center [160, 5] width 171 height 13
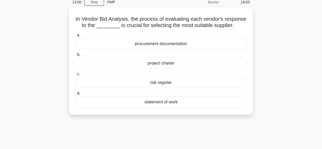
scroll to position [15, 0]
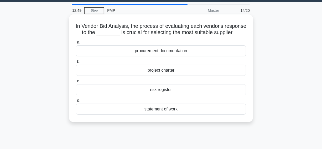
click at [118, 115] on div "statement of work" at bounding box center [161, 109] width 170 height 11
click at [76, 103] on input "d. statement of work" at bounding box center [76, 100] width 0 height 3
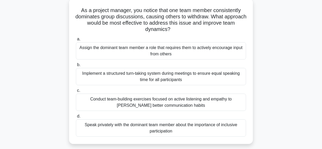
scroll to position [24, 0]
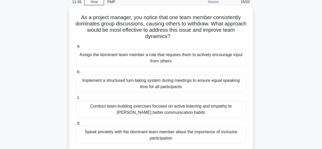
drag, startPoint x: 225, startPoint y: 22, endPoint x: 242, endPoint y: 37, distance: 22.2
click at [242, 37] on h5 "As a project manager, you notice that one team member consistently dominates gr…" at bounding box center [160, 27] width 171 height 26
copy h5 "What approach would be most effective to address this issue and improve team dy…"
click at [181, 40] on div "As a project manager, you notice that one team member consistently dominates gr…" at bounding box center [161, 78] width 180 height 141
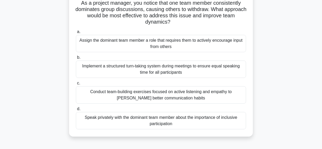
scroll to position [48, 0]
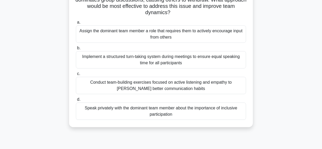
drag, startPoint x: 43, startPoint y: 81, endPoint x: 175, endPoint y: 91, distance: 132.9
click at [203, 93] on div "As a project manager, you notice that one team member consistently dominates gr…" at bounding box center [161, 59] width 300 height 152
click at [189, 10] on h5 "As a project manager, you notice that one team member consistently dominates gr…" at bounding box center [160, 3] width 171 height 26
click at [93, 89] on div "Conduct team-building exercises focused on active listening and empathy to [PER…" at bounding box center [161, 85] width 170 height 17
click at [76, 76] on input "c. Conduct team-building exercises focused on active listening and empathy to f…" at bounding box center [76, 73] width 0 height 3
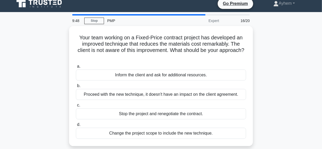
scroll to position [0, 0]
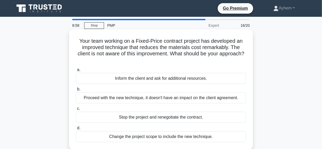
click at [82, 100] on div "Proceed with the new technique, it doesn't have an impact on the client agreeme…" at bounding box center [161, 98] width 170 height 11
click at [76, 91] on input "b. Proceed with the new technique, it doesn't have an impact on the client agre…" at bounding box center [76, 89] width 0 height 3
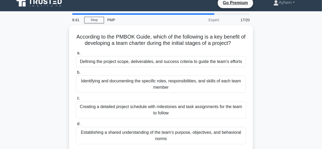
scroll to position [24, 0]
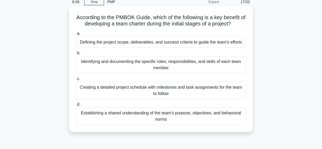
click at [118, 118] on div "Establishing a shared understanding of the team's purpose, objectives, and beha…" at bounding box center [161, 116] width 170 height 17
click at [76, 107] on input "d. Establishing a shared understanding of the team's purpose, objectives, and b…" at bounding box center [76, 104] width 0 height 3
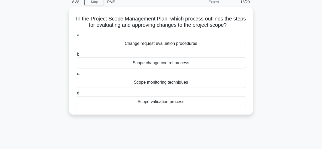
scroll to position [0, 0]
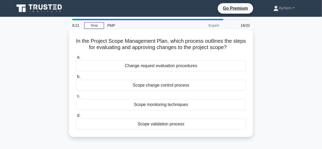
click at [108, 87] on div "Scope change control process" at bounding box center [161, 85] width 170 height 11
click at [76, 79] on input "b. Scope change control process" at bounding box center [76, 76] width 0 height 3
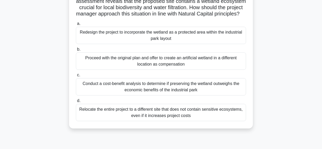
scroll to position [24, 0]
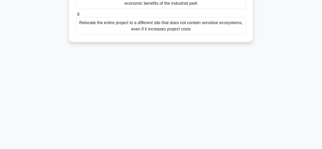
drag, startPoint x: 84, startPoint y: 17, endPoint x: 180, endPoint y: 130, distance: 148.7
click at [225, 149] on html "Go Premium Ayhem" at bounding box center [161, 8] width 322 height 284
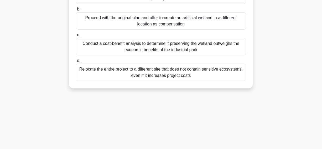
scroll to position [15, 0]
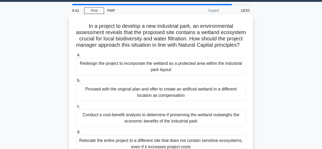
click at [180, 49] on h5 "In a project to develop a new industrial park, an environmental assessment reve…" at bounding box center [160, 36] width 171 height 26
click at [198, 47] on h5 "In a project to develop a new industrial park, an environmental assessment reve…" at bounding box center [160, 36] width 171 height 26
click at [95, 75] on div "Redesign the project to incorporate the wetland as a protected area within the …" at bounding box center [161, 66] width 170 height 17
click at [76, 57] on input "a. Redesign the project to incorporate the wetland as a protected area within t…" at bounding box center [76, 54] width 0 height 3
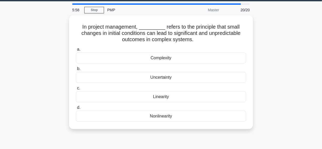
scroll to position [24, 0]
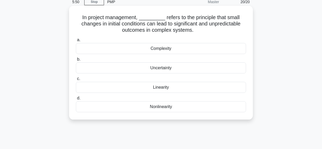
drag, startPoint x: 122, startPoint y: 108, endPoint x: 114, endPoint y: 108, distance: 7.9
click at [122, 108] on div "Nonlinearity" at bounding box center [161, 107] width 170 height 11
click at [76, 100] on input "d. Nonlinearity" at bounding box center [76, 98] width 0 height 3
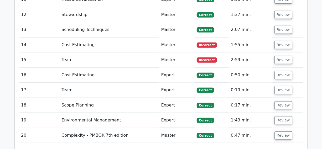
scroll to position [980, 0]
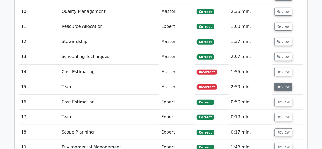
click at [283, 83] on button "Review" at bounding box center [284, 87] width 18 height 8
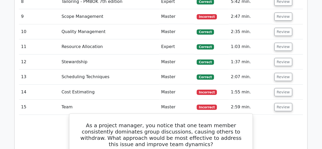
scroll to position [956, 0]
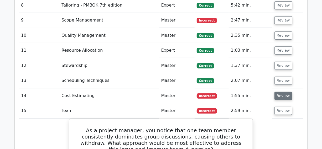
click at [282, 92] on button "Review" at bounding box center [284, 96] width 18 height 8
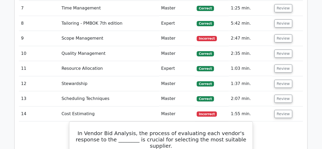
scroll to position [884, 0]
